Goal: Check status

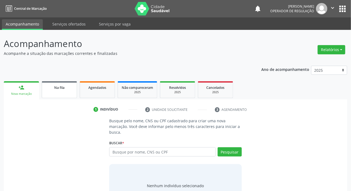
click at [62, 91] on link "Na fila" at bounding box center [59, 89] width 35 height 17
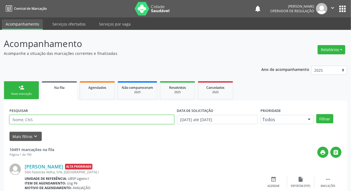
click at [72, 121] on input "text" at bounding box center [91, 119] width 165 height 9
paste input "708 1075 8626 1333"
type input "708 1075 8626 1333"
click at [316, 114] on button "Filtrar" at bounding box center [324, 118] width 17 height 9
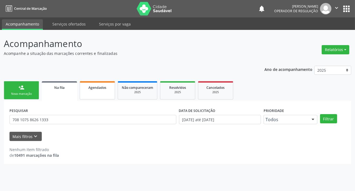
click at [93, 91] on link "Agendados" at bounding box center [97, 90] width 35 height 18
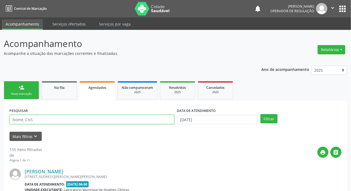
click at [84, 117] on input "text" at bounding box center [91, 119] width 165 height 9
paste input "708 1075 8626 1333"
type input "708 1075 8626 1333"
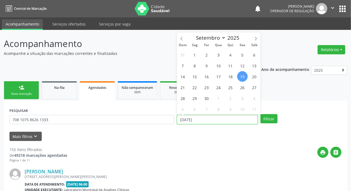
click at [195, 119] on input "[DATE]" at bounding box center [217, 119] width 81 height 9
click at [275, 120] on button "Filtrar" at bounding box center [269, 118] width 17 height 9
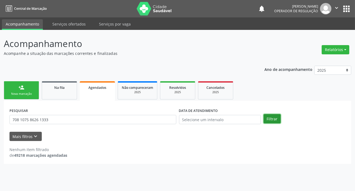
click at [275, 120] on button "Filtrar" at bounding box center [272, 118] width 17 height 9
click at [346, 9] on button "apps" at bounding box center [346, 8] width 9 height 9
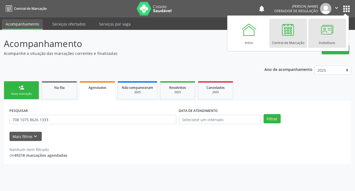
click at [331, 34] on div at bounding box center [327, 29] width 16 height 16
